Goal: Navigation & Orientation: Find specific page/section

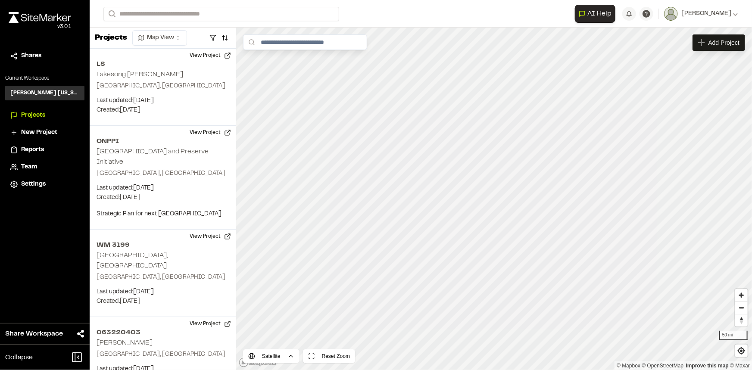
click at [29, 168] on span "Team" at bounding box center [29, 166] width 16 height 9
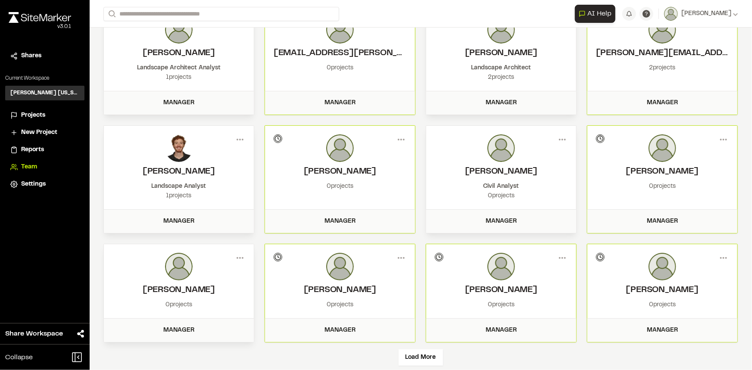
scroll to position [73, 0]
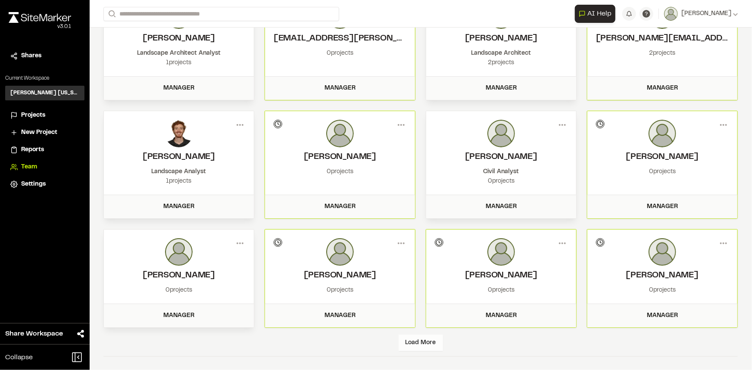
click at [431, 335] on div "Load More" at bounding box center [420, 343] width 44 height 16
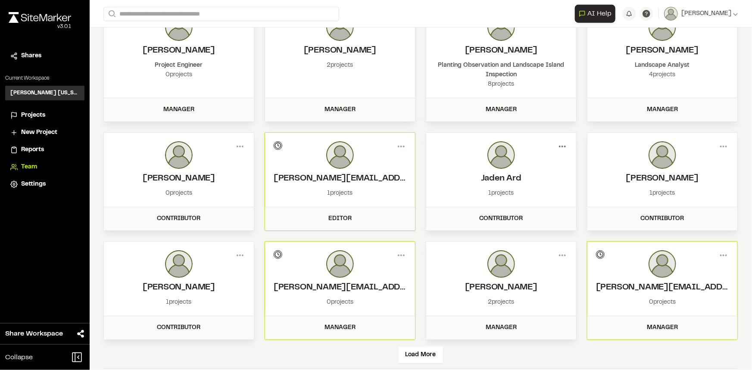
scroll to position [418, 0]
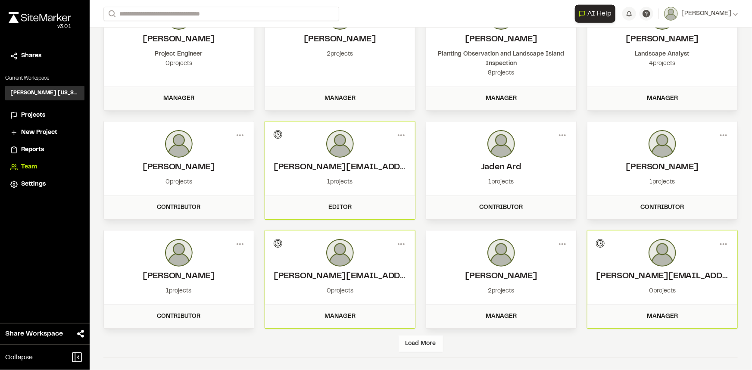
click at [426, 347] on div "Load More" at bounding box center [420, 344] width 44 height 16
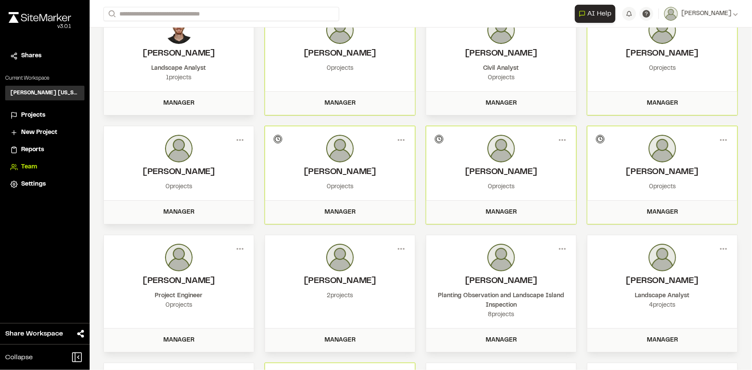
scroll to position [147, 0]
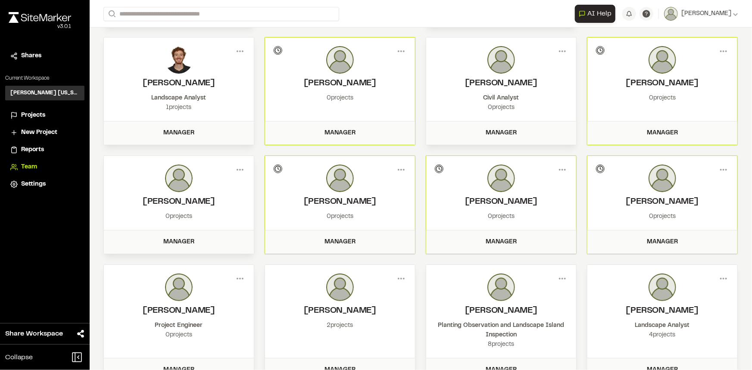
click at [45, 114] on span "Projects" at bounding box center [33, 115] width 24 height 9
